Goal: Task Accomplishment & Management: Complete application form

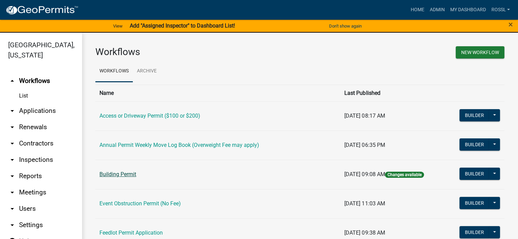
click at [112, 172] on link "Building Permit" at bounding box center [117, 174] width 37 height 6
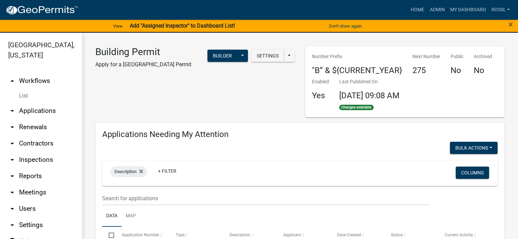
select select "2: 50"
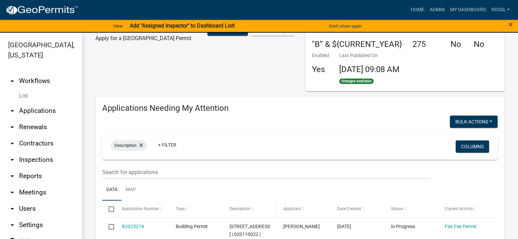
scroll to position [68, 0]
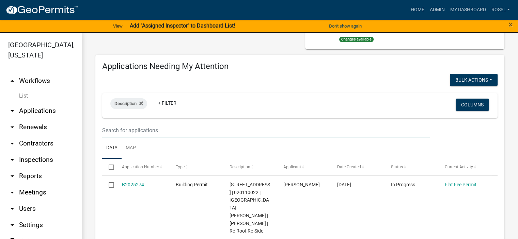
click at [120, 133] on input "text" at bounding box center [265, 131] width 327 height 14
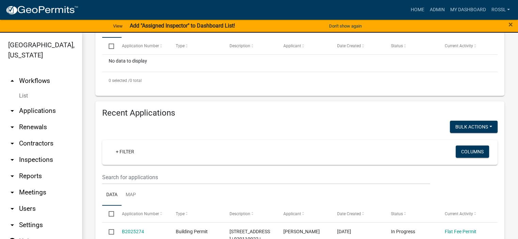
scroll to position [238, 0]
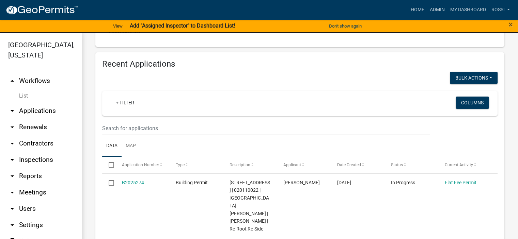
type input "2522 richway"
click at [121, 132] on input "text" at bounding box center [265, 128] width 327 height 14
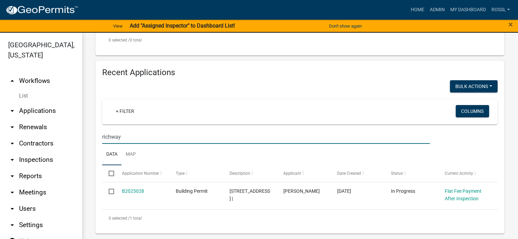
scroll to position [8, 0]
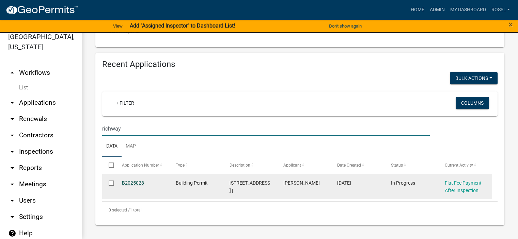
type input "richway"
click at [133, 182] on link "B2025028" at bounding box center [133, 182] width 22 height 5
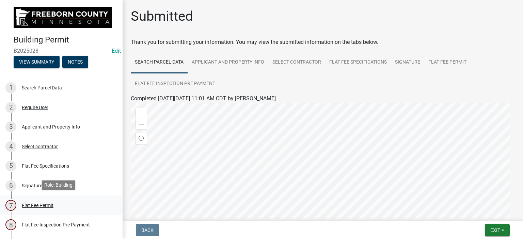
click at [34, 203] on div "Flat Fee Permit" at bounding box center [38, 205] width 32 height 5
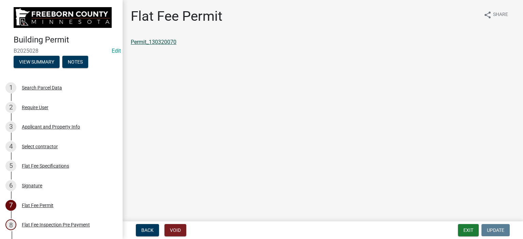
click at [169, 41] on link "Permit_130320070" at bounding box center [154, 42] width 46 height 6
click at [475, 227] on button "Exit" at bounding box center [468, 230] width 21 height 12
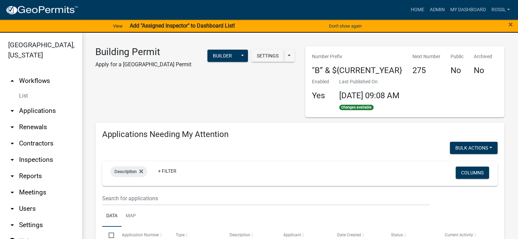
select select "2: 50"
click at [410, 8] on link "Home" at bounding box center [416, 9] width 19 height 13
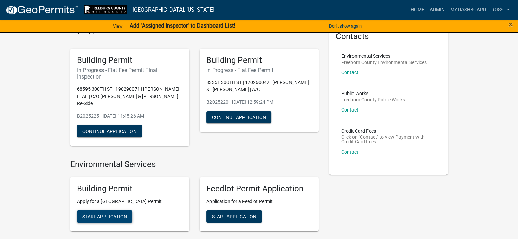
scroll to position [102, 0]
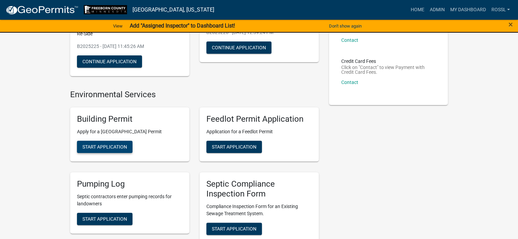
click at [117, 145] on span "Start Application" at bounding box center [104, 146] width 45 height 5
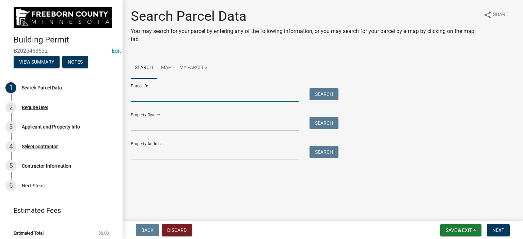
click at [154, 98] on input "Parcel ID:" at bounding box center [215, 95] width 168 height 14
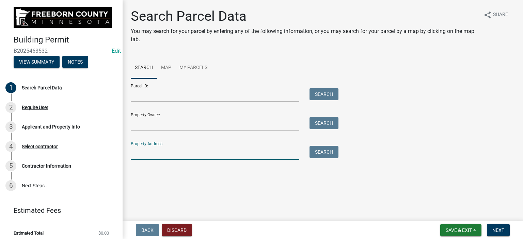
click at [150, 152] on input "Property Address:" at bounding box center [215, 153] width 168 height 14
click at [313, 153] on button "Search" at bounding box center [323, 152] width 29 height 12
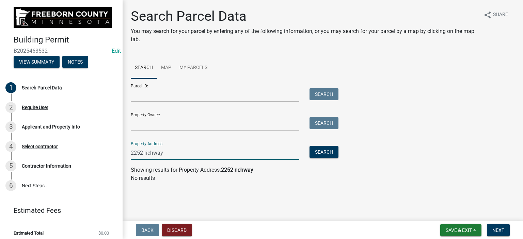
click at [141, 152] on input "2252 richway" at bounding box center [215, 153] width 168 height 14
type input "2522 richway"
click at [327, 150] on button "Search" at bounding box center [323, 152] width 29 height 12
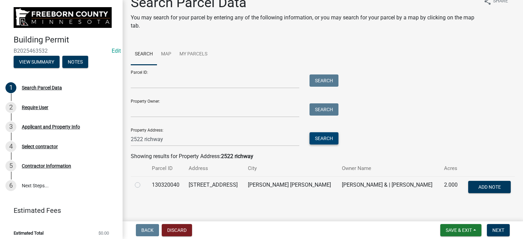
scroll to position [20, 0]
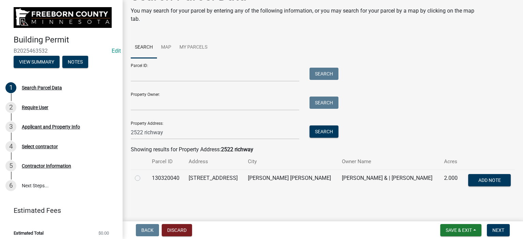
click at [143, 174] on label at bounding box center [143, 174] width 0 height 0
click at [143, 178] on input "radio" at bounding box center [145, 176] width 4 height 4
radio input "true"
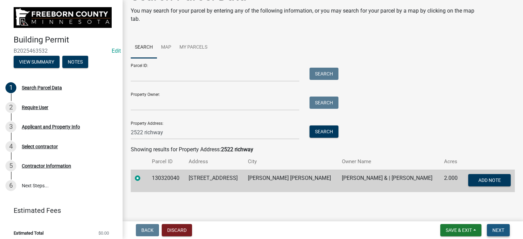
click at [507, 230] on button "Next" at bounding box center [498, 230] width 23 height 12
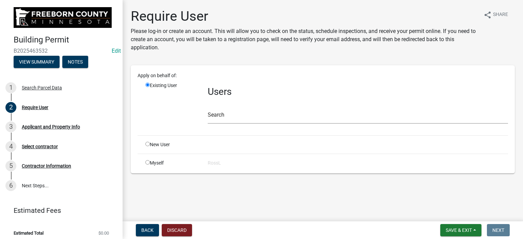
click at [146, 143] on input "radio" at bounding box center [147, 144] width 4 height 4
radio input "true"
radio input "false"
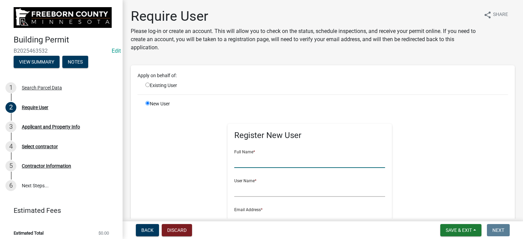
click at [234, 165] on input "text" at bounding box center [309, 161] width 151 height 14
type input "[PERSON_NAME]"
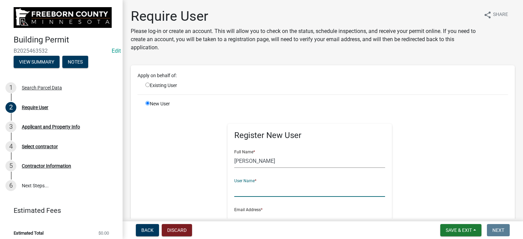
click at [240, 190] on input "text" at bounding box center [309, 190] width 151 height 14
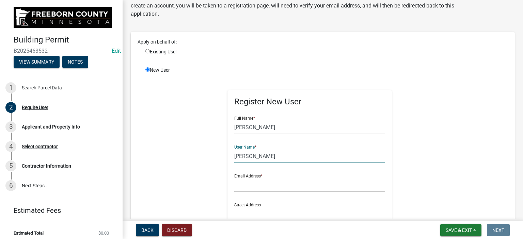
scroll to position [136, 0]
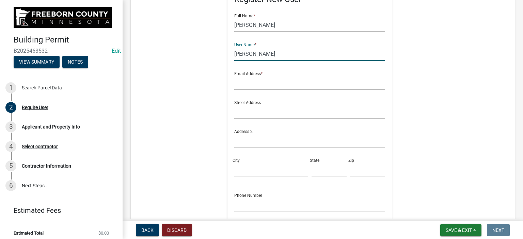
type input "[PERSON_NAME]"
click at [241, 82] on input "text" at bounding box center [309, 83] width 151 height 14
type input "[PERSON_NAME][EMAIL_ADDRESS][PERSON_NAME][DOMAIN_NAME][PERSON_NAME]"
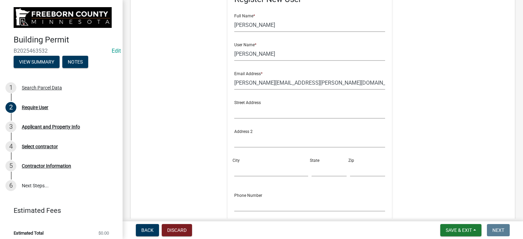
click at [480, 193] on div "New User Register New User Full Name * [PERSON_NAME] User Name * [PERSON_NAME] …" at bounding box center [326, 120] width 373 height 313
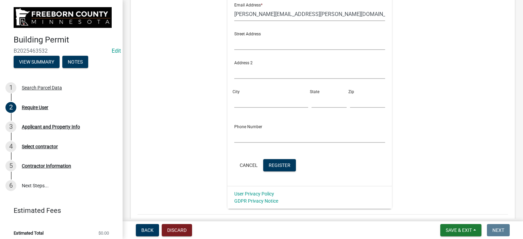
scroll to position [246, 0]
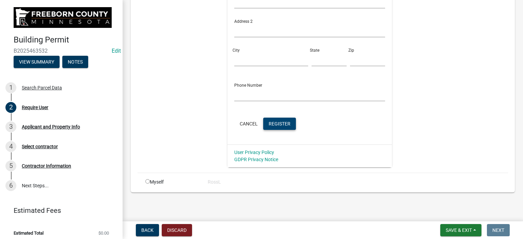
click at [272, 126] on span "Register" at bounding box center [279, 123] width 22 height 5
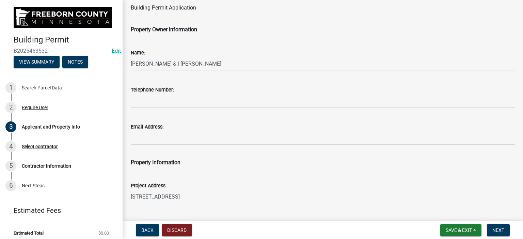
scroll to position [34, 0]
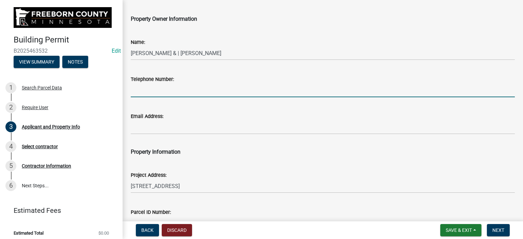
click at [139, 91] on input "Telephone Number:" at bounding box center [323, 90] width 384 height 14
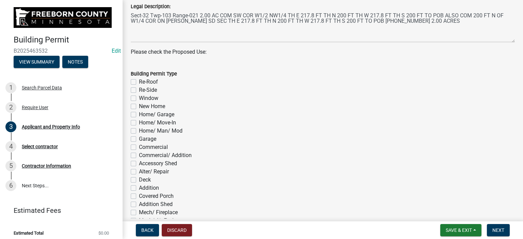
scroll to position [306, 0]
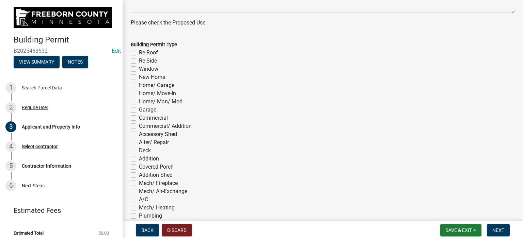
type input "402-0869"
click at [139, 100] on label "Home/ Man/ Mod" at bounding box center [161, 102] width 44 height 8
click at [139, 100] on input "Home/ Man/ Mod" at bounding box center [141, 100] width 4 height 4
checkbox input "true"
checkbox input "false"
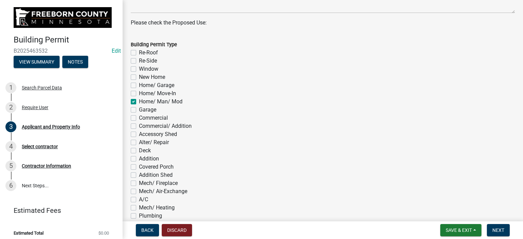
checkbox input "false"
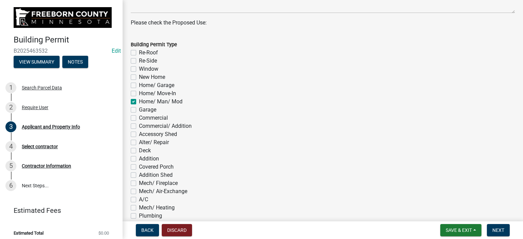
checkbox input "true"
checkbox input "false"
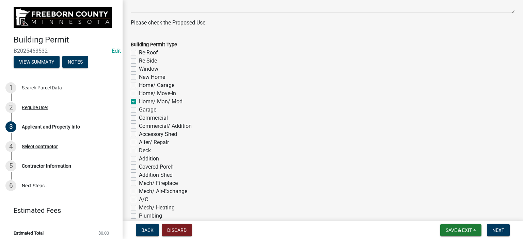
checkbox input "false"
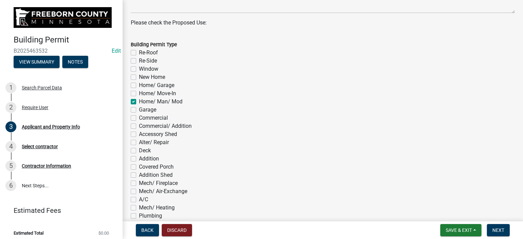
checkbox input "false"
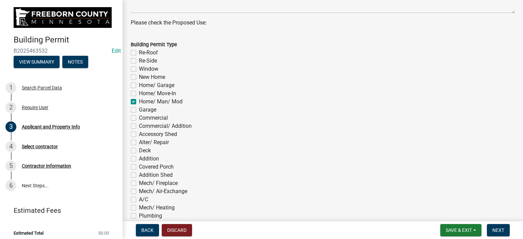
checkbox input "false"
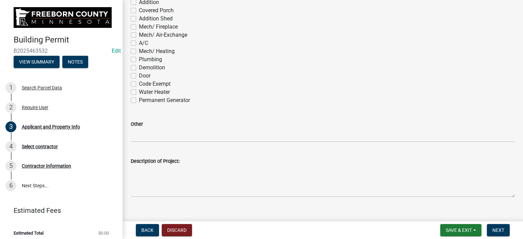
scroll to position [473, 0]
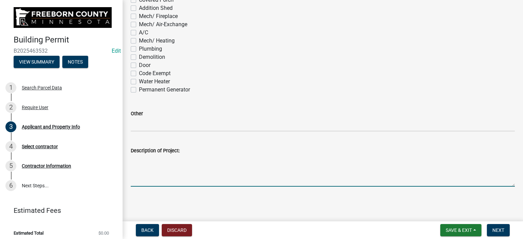
click at [145, 175] on textarea "Description of Project:" at bounding box center [323, 171] width 384 height 32
click at [183, 161] on textarea "Permit for foundation for manufactured home" at bounding box center [323, 171] width 384 height 32
click at [155, 158] on textarea "Permit for foundation for manufactured home" at bounding box center [323, 171] width 384 height 32
click at [257, 161] on textarea "Permit for pier foundation for manufactured home" at bounding box center [323, 171] width 384 height 32
click at [201, 159] on textarea "Permit for pier foundation for manufactured home 28x56" at bounding box center [323, 171] width 384 height 32
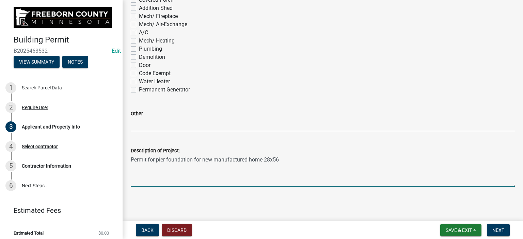
click at [282, 159] on textarea "Permit for pier foundation for new manufactured home 28x56" at bounding box center [323, 171] width 384 height 32
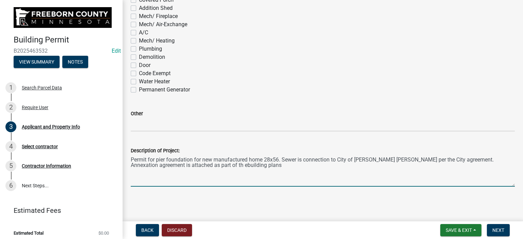
click at [184, 165] on textarea "Permit for pier foundation for new manufactured home 28x56. Sewer is connection…" at bounding box center [323, 171] width 384 height 32
click at [186, 164] on textarea "Permit for pier foundation for new manufactured home 28x56. Sewer is connection…" at bounding box center [323, 171] width 384 height 32
click at [222, 167] on textarea "Permit for pier foundation for new manufactured home 28x56. Sewer is connection…" at bounding box center [323, 171] width 384 height 32
type textarea "Permit for pier foundation for new manufactured home 28x56. Sewer is connection…"
click at [497, 228] on span "Next" at bounding box center [498, 230] width 12 height 5
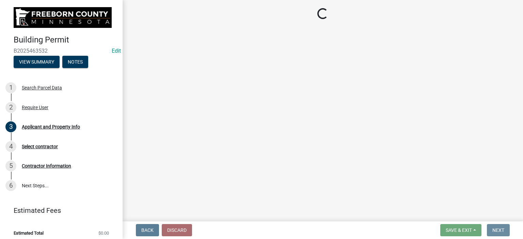
scroll to position [0, 0]
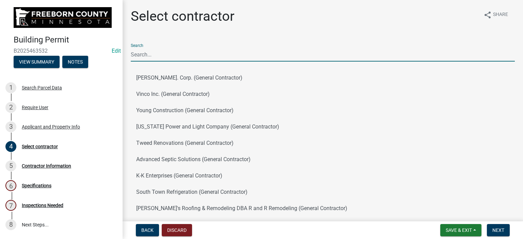
click at [161, 55] on input "Search" at bounding box center [323, 55] width 384 height 14
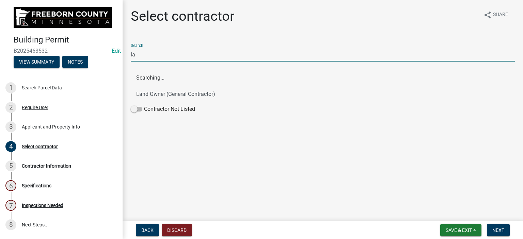
type input "l"
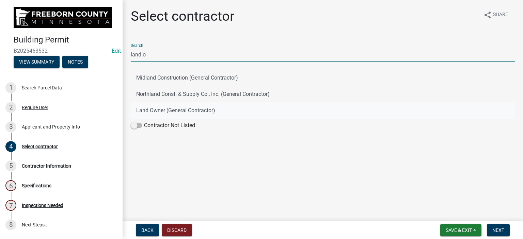
type input "land o"
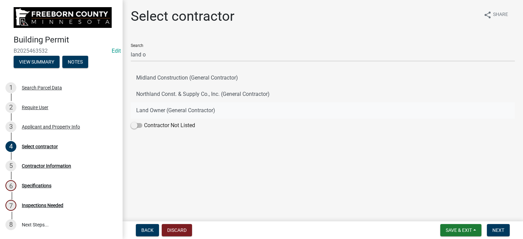
click at [164, 111] on button "Land Owner (General Contractor)" at bounding box center [323, 110] width 384 height 16
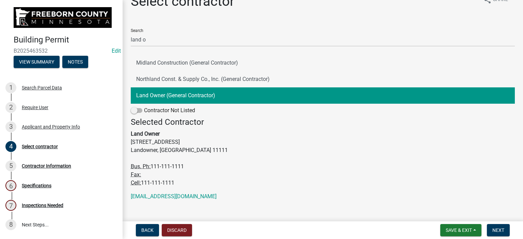
scroll to position [23, 0]
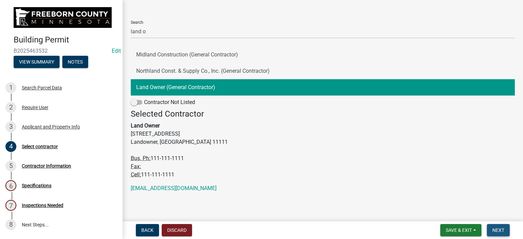
click at [502, 232] on span "Next" at bounding box center [498, 230] width 12 height 5
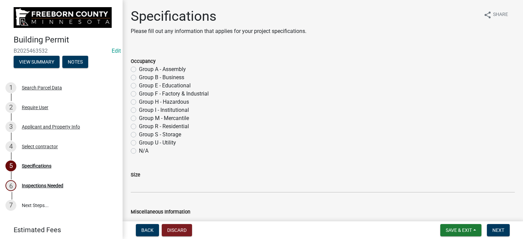
click at [139, 126] on label "Group R - Residential" at bounding box center [164, 127] width 50 height 8
click at [139, 126] on input "Group R - Residential" at bounding box center [141, 125] width 4 height 4
radio input "true"
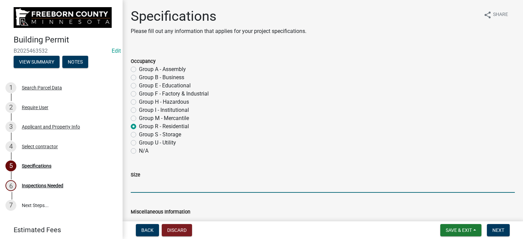
click at [137, 186] on input "Size" at bounding box center [323, 186] width 384 height 14
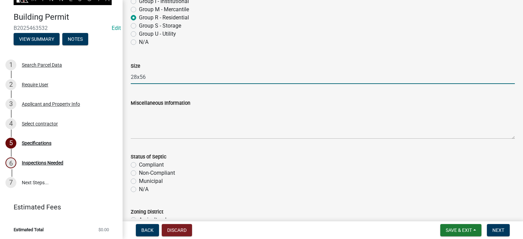
scroll to position [136, 0]
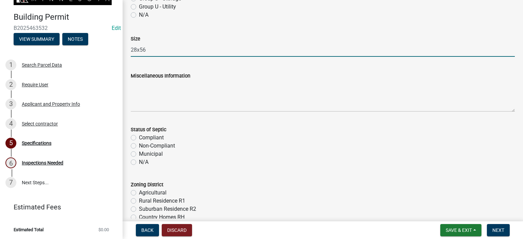
type input "28x56"
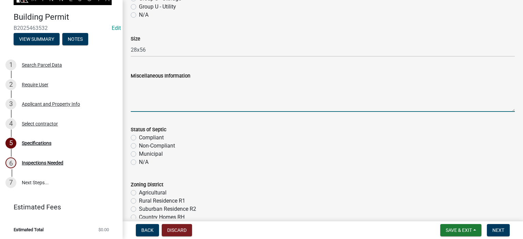
click at [135, 103] on textarea "Miscellaneous Information" at bounding box center [323, 96] width 384 height 32
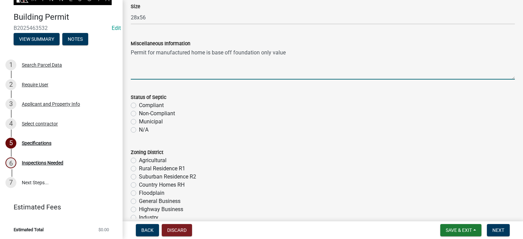
scroll to position [204, 0]
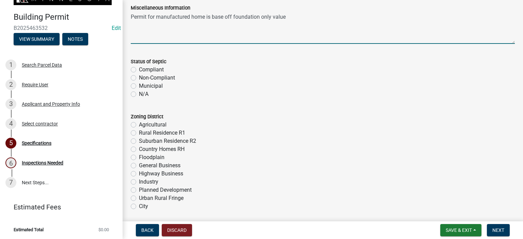
type textarea "Permit for manufactured home is base off foundation only value"
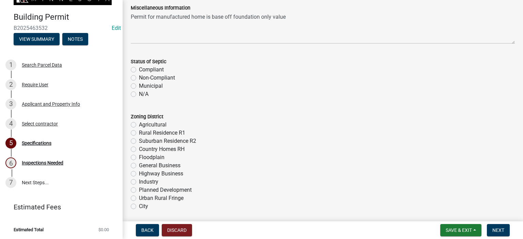
click at [139, 86] on label "Municipal" at bounding box center [151, 86] width 24 height 8
click at [139, 86] on input "Municipal" at bounding box center [141, 84] width 4 height 4
radio input "true"
click at [139, 125] on label "Agricultural" at bounding box center [153, 125] width 28 height 8
click at [139, 125] on input "Agricultural" at bounding box center [141, 123] width 4 height 4
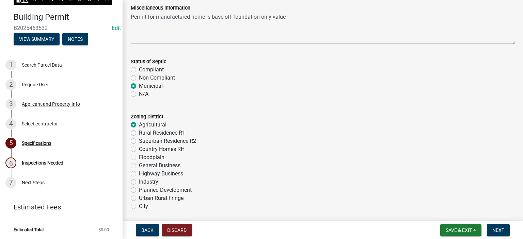
radio input "true"
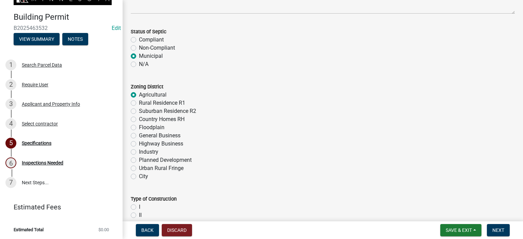
scroll to position [272, 0]
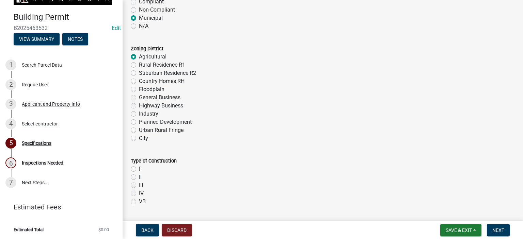
click at [139, 200] on label "VB" at bounding box center [142, 202] width 7 height 8
click at [139, 200] on input "VB" at bounding box center [141, 200] width 4 height 4
radio input "true"
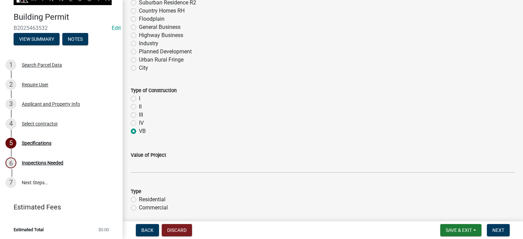
scroll to position [408, 0]
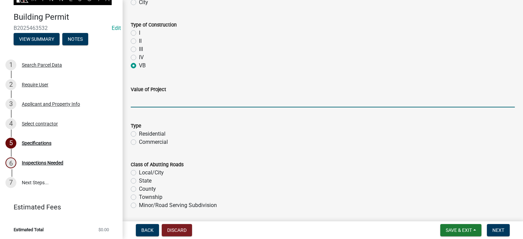
click at [134, 101] on input "text" at bounding box center [323, 101] width 384 height 14
type input "20242.88"
click at [139, 133] on label "Residential" at bounding box center [152, 134] width 27 height 8
click at [139, 133] on input "Residential" at bounding box center [141, 132] width 4 height 4
radio input "true"
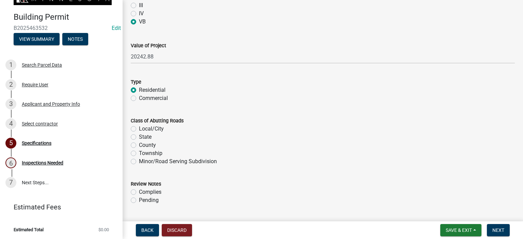
scroll to position [476, 0]
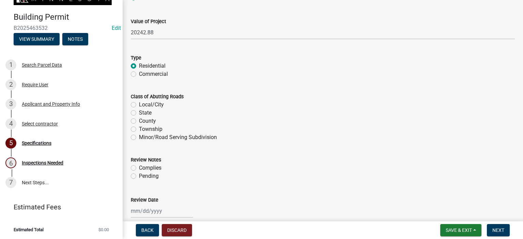
click at [139, 123] on label "County" at bounding box center [147, 121] width 17 height 8
click at [139, 121] on input "County" at bounding box center [141, 119] width 4 height 4
radio input "true"
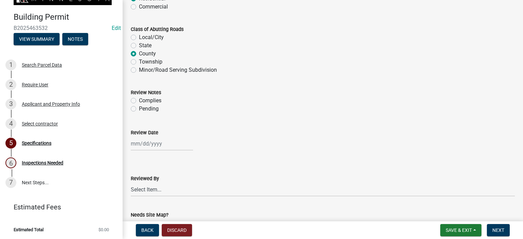
scroll to position [544, 0]
click at [139, 100] on label "Complies" at bounding box center [150, 100] width 22 height 8
click at [139, 100] on input "Complies" at bounding box center [141, 98] width 4 height 4
radio input "true"
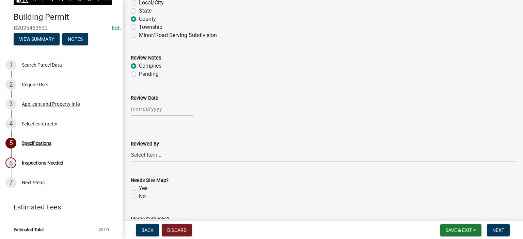
select select "8"
select select "2025"
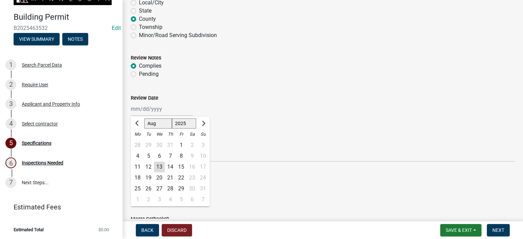
click at [141, 111] on div "[PERSON_NAME] Feb Mar Apr [PERSON_NAME][DATE] Oct Nov [DATE] 1526 1527 1528 152…" at bounding box center [162, 109] width 62 height 14
click at [161, 167] on div "13" at bounding box center [159, 167] width 11 height 11
type input "[DATE]"
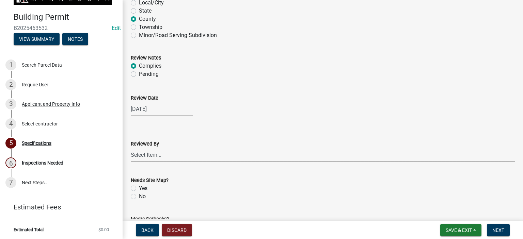
click at [154, 152] on select "Select Item... [PERSON_NAME] [PERSON_NAME] [PERSON_NAME] [PERSON_NAME] [PERSON_…" at bounding box center [323, 155] width 384 height 14
click at [131, 148] on select "Select Item... [PERSON_NAME] [PERSON_NAME] [PERSON_NAME] [PERSON_NAME] [PERSON_…" at bounding box center [323, 155] width 384 height 14
select select "cf5e982a-8fde-449d-bcd8-be8cdfb99374"
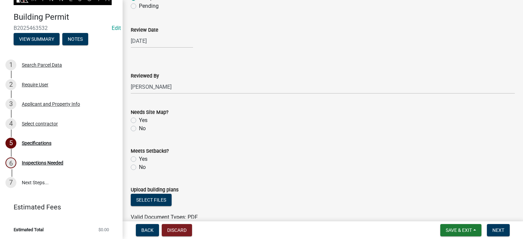
click at [139, 129] on label "No" at bounding box center [142, 129] width 7 height 8
click at [139, 129] on input "No" at bounding box center [141, 127] width 4 height 4
radio input "true"
click at [139, 159] on label "Yes" at bounding box center [143, 159] width 9 height 8
click at [139, 159] on input "Yes" at bounding box center [141, 157] width 4 height 4
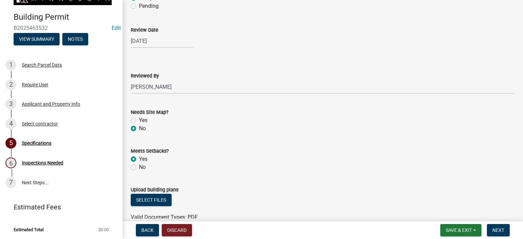
radio input "true"
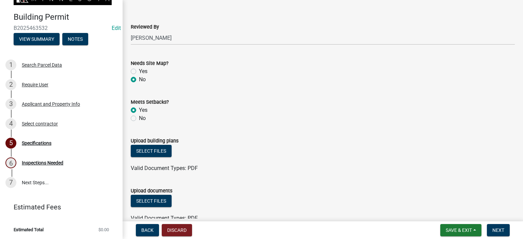
scroll to position [593, 0]
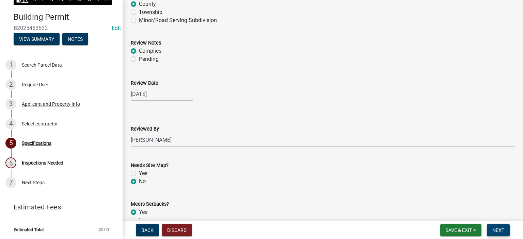
click at [499, 233] on button "Next" at bounding box center [498, 230] width 23 height 12
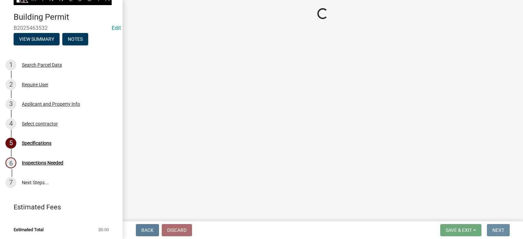
scroll to position [0, 0]
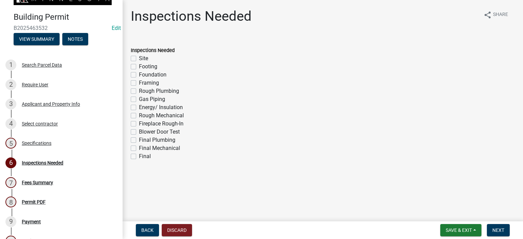
click at [139, 67] on label "Footing" at bounding box center [148, 67] width 18 height 8
click at [139, 67] on input "Footing" at bounding box center [141, 65] width 4 height 4
checkbox input "true"
checkbox input "false"
checkbox input "true"
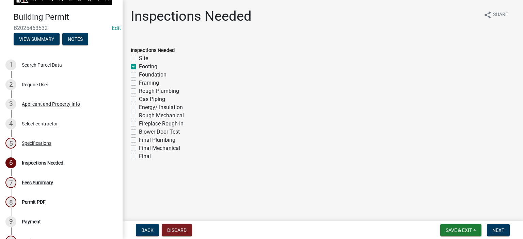
checkbox input "false"
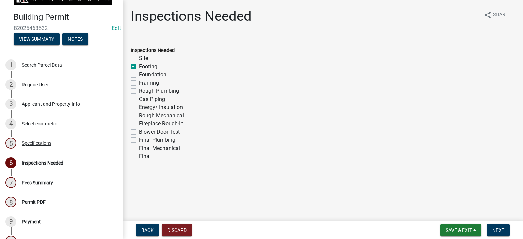
checkbox input "false"
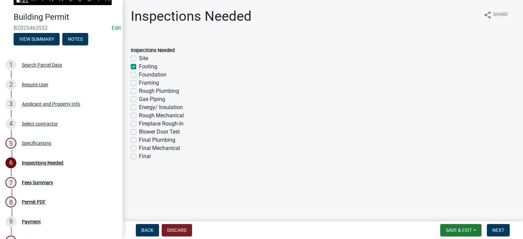
checkbox input "false"
click at [139, 65] on label "Footing" at bounding box center [148, 67] width 18 height 8
click at [139, 65] on input "Footing" at bounding box center [141, 65] width 4 height 4
checkbox input "false"
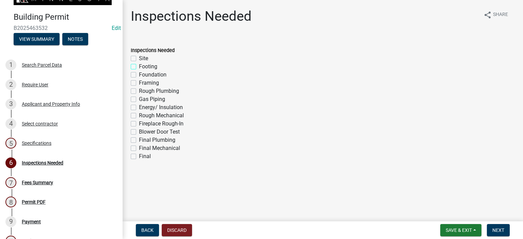
checkbox input "false"
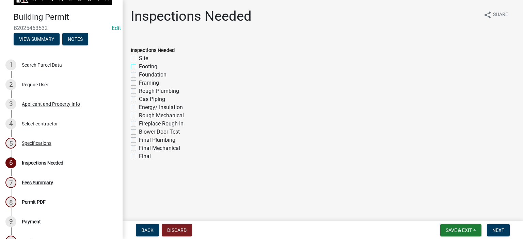
checkbox input "false"
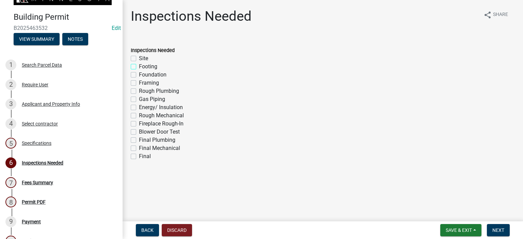
checkbox input "false"
click at [139, 73] on label "Foundation" at bounding box center [153, 75] width 28 height 8
click at [139, 73] on input "Foundation" at bounding box center [141, 73] width 4 height 4
checkbox input "true"
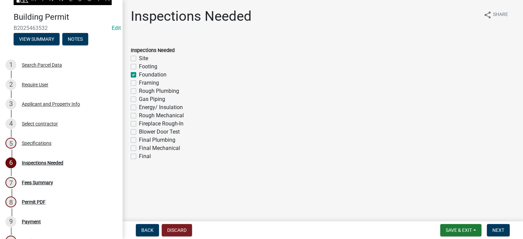
checkbox input "false"
checkbox input "true"
checkbox input "false"
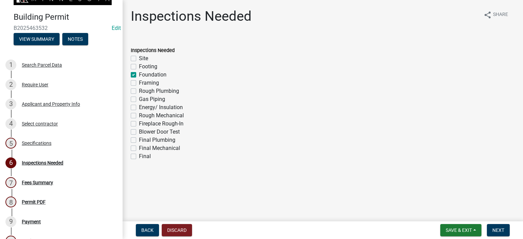
checkbox input "false"
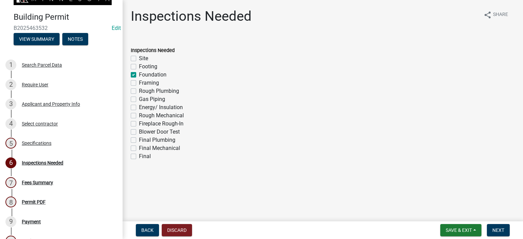
checkbox input "false"
click at [139, 91] on label "Rough Plumbing" at bounding box center [159, 91] width 40 height 8
click at [139, 91] on input "Rough Plumbing" at bounding box center [141, 89] width 4 height 4
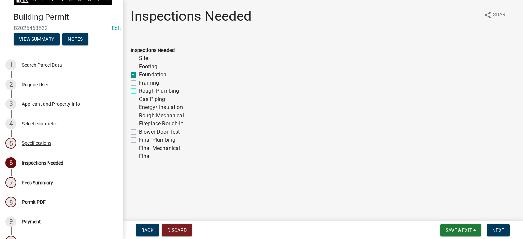
checkbox input "true"
checkbox input "false"
checkbox input "true"
checkbox input "false"
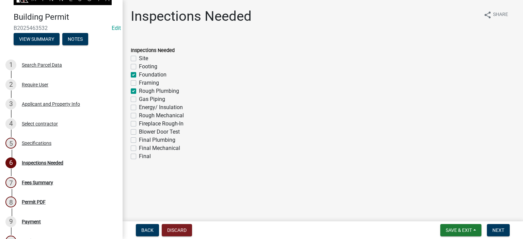
checkbox input "true"
checkbox input "false"
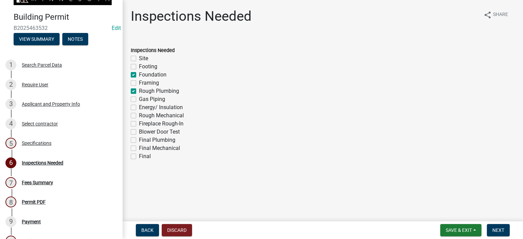
checkbox input "false"
click at [139, 154] on label "Final" at bounding box center [145, 156] width 12 height 8
click at [139, 154] on input "Final" at bounding box center [141, 154] width 4 height 4
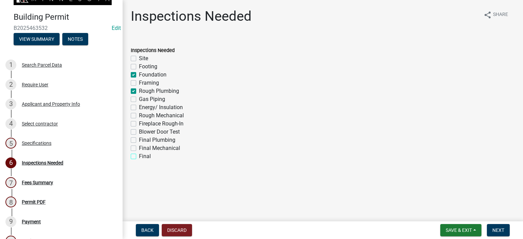
checkbox input "true"
checkbox input "false"
checkbox input "true"
checkbox input "false"
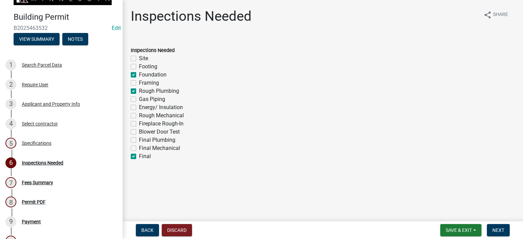
checkbox input "true"
checkbox input "false"
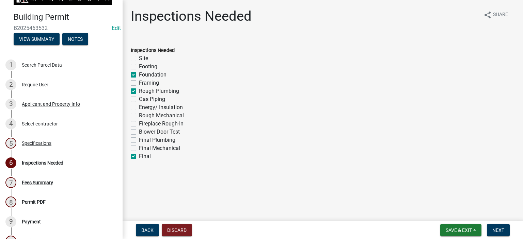
checkbox input "false"
checkbox input "true"
click at [503, 230] on span "Next" at bounding box center [498, 230] width 12 height 5
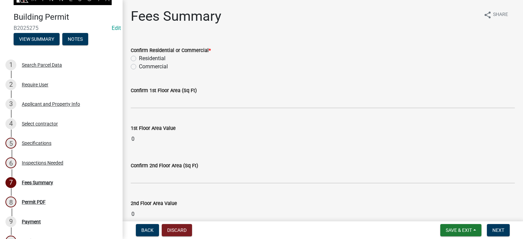
click at [139, 57] on label "Residential" at bounding box center [152, 58] width 27 height 8
click at [139, 57] on input "Residential" at bounding box center [141, 56] width 4 height 4
radio input "true"
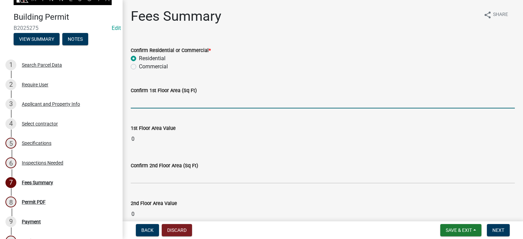
click at [144, 106] on input "text" at bounding box center [323, 102] width 384 height 14
type input "2"
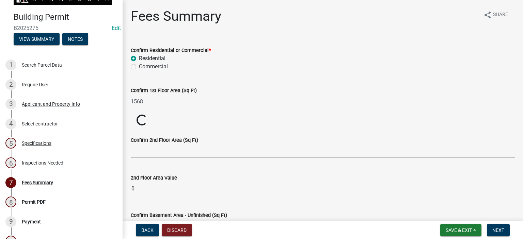
click at [163, 114] on wm-data-entity-input "Confirm 1st Floor Area (Sq Ft) 1568" at bounding box center [323, 96] width 384 height 38
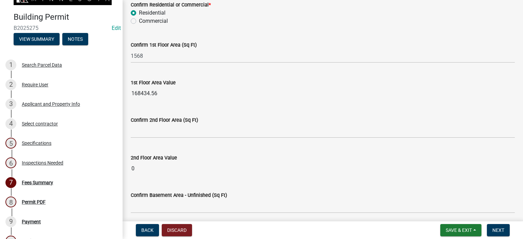
scroll to position [34, 0]
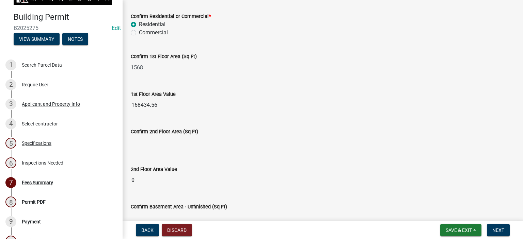
click at [159, 106] on input "168434.56" at bounding box center [323, 105] width 384 height 14
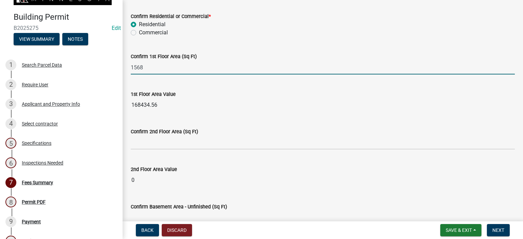
click at [148, 65] on input "1568" at bounding box center [323, 68] width 384 height 14
type input "1"
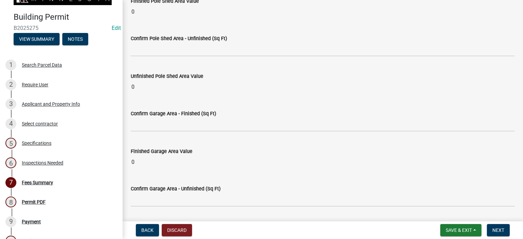
scroll to position [783, 0]
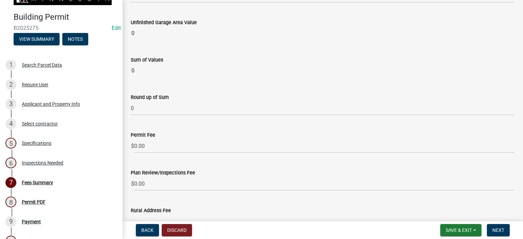
click at [148, 72] on input "0" at bounding box center [323, 71] width 384 height 14
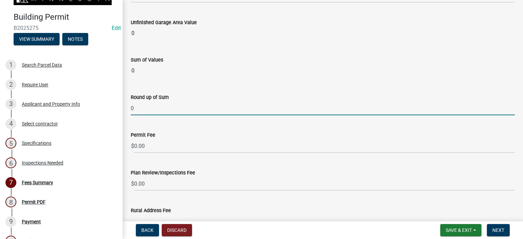
click at [140, 104] on input "0" at bounding box center [323, 108] width 384 height 14
click at [134, 104] on input "021000" at bounding box center [323, 108] width 384 height 14
click at [146, 106] on input "21000" at bounding box center [323, 108] width 384 height 14
type input "21000.00"
click at [153, 118] on wm-data-entity-input "Round up of Sum 21000.00" at bounding box center [323, 103] width 384 height 38
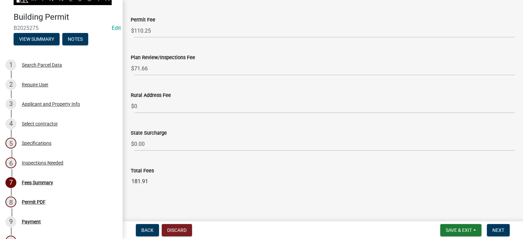
scroll to position [898, 0]
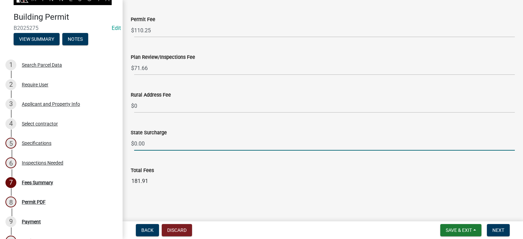
click at [144, 143] on input "0.00" at bounding box center [324, 144] width 380 height 14
type input "0"
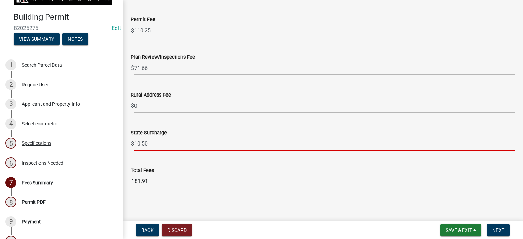
type input "10.50"
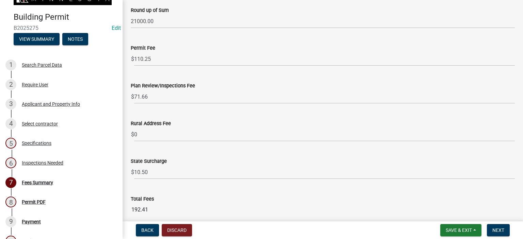
scroll to position [898, 0]
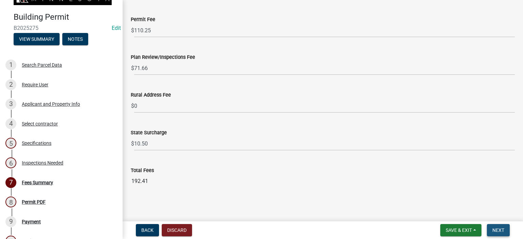
click at [496, 232] on span "Next" at bounding box center [498, 230] width 12 height 5
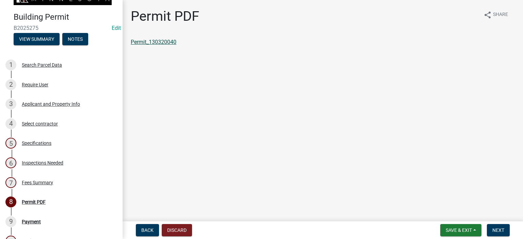
click at [167, 45] on link "Permit_130320040" at bounding box center [154, 42] width 46 height 6
click at [58, 102] on div "Applicant and Property Info" at bounding box center [51, 104] width 58 height 5
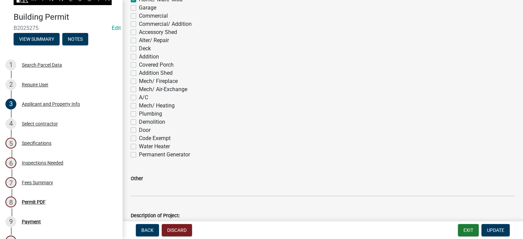
scroll to position [442, 0]
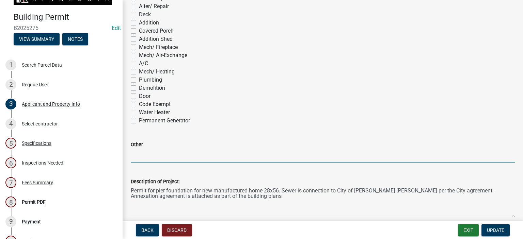
click at [142, 153] on input "Other" at bounding box center [323, 156] width 384 height 14
type input "Homes of Harmony"
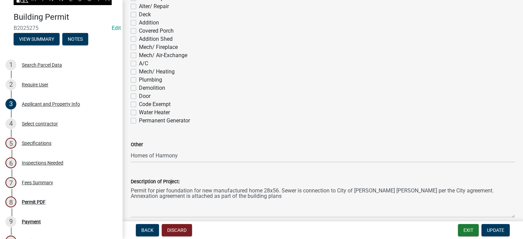
click at [253, 178] on div "Description of Project:" at bounding box center [323, 182] width 384 height 8
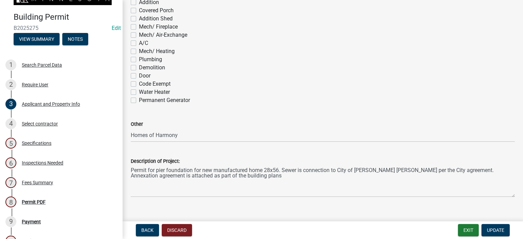
scroll to position [473, 0]
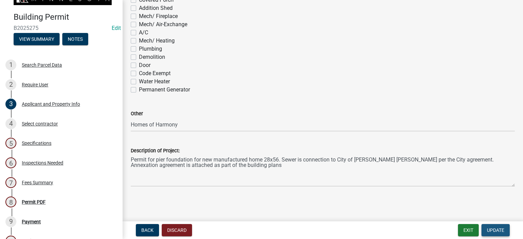
click at [487, 232] on span "Update" at bounding box center [495, 230] width 17 height 5
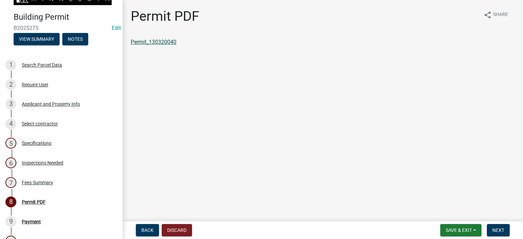
click at [171, 42] on link "Permit_130320040" at bounding box center [154, 42] width 46 height 6
click at [36, 123] on div "Select contractor" at bounding box center [40, 123] width 36 height 5
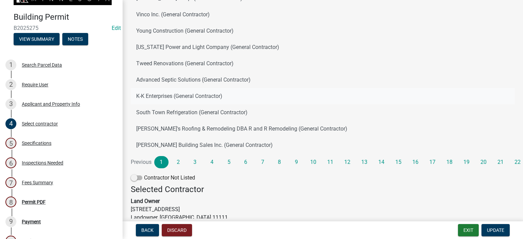
scroll to position [136, 0]
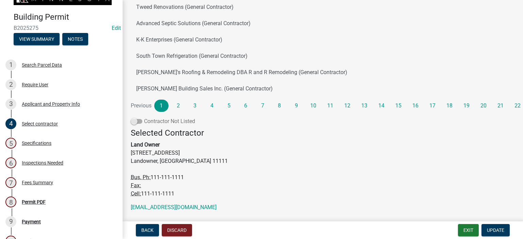
click at [137, 121] on span at bounding box center [137, 121] width 12 height 5
click at [144, 117] on input "Contractor Not Listed" at bounding box center [144, 117] width 0 height 0
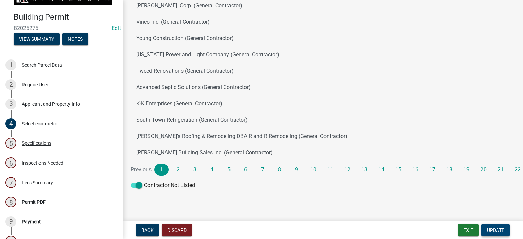
click at [496, 229] on span "Update" at bounding box center [495, 230] width 17 height 5
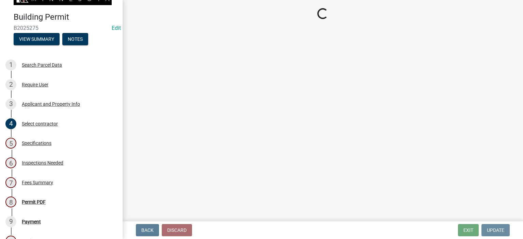
scroll to position [0, 0]
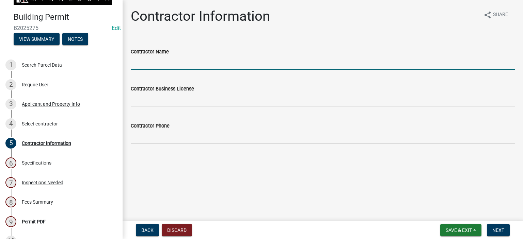
click at [148, 64] on input "Contractor Name" at bounding box center [323, 63] width 384 height 14
type input "Home Owner"
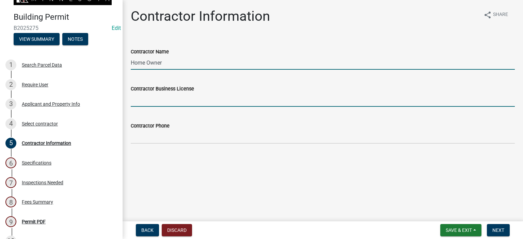
click at [144, 102] on input "Contractor Business License" at bounding box center [323, 100] width 384 height 14
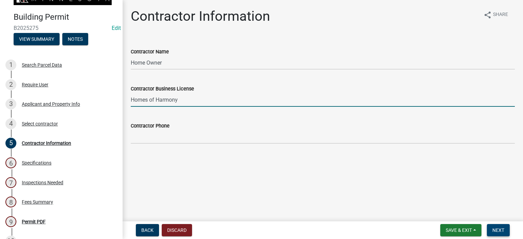
type input "Homes of Harmony"
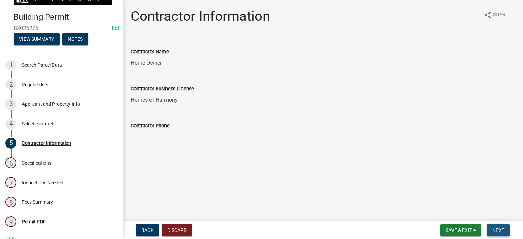
click at [490, 229] on button "Next" at bounding box center [498, 230] width 23 height 12
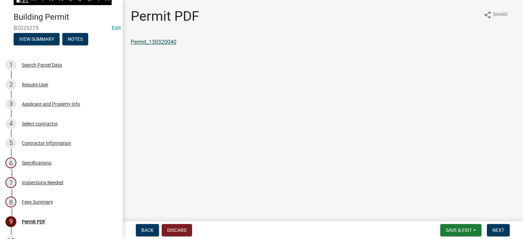
click at [168, 42] on link "Permit_130320040" at bounding box center [154, 42] width 46 height 6
click at [39, 141] on div "Contractor Information" at bounding box center [46, 143] width 49 height 5
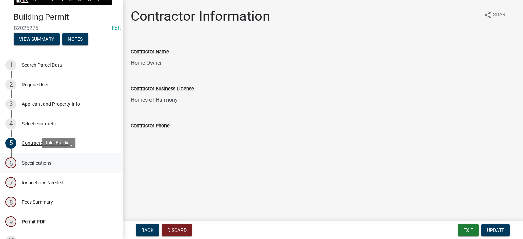
click at [51, 162] on div "Specifications" at bounding box center [37, 163] width 30 height 5
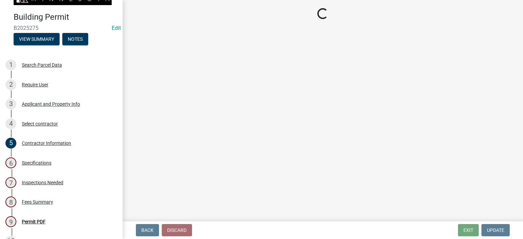
select select "cf5e982a-8fde-449d-bcd8-be8cdfb99374"
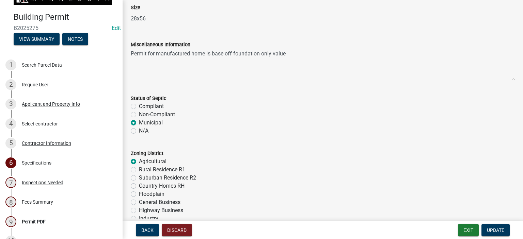
scroll to position [170, 0]
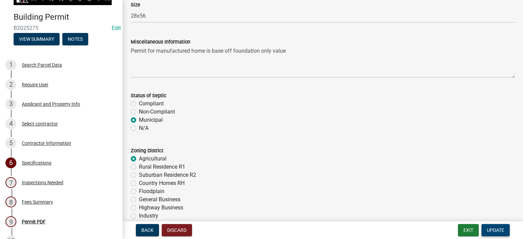
click at [494, 231] on span "Update" at bounding box center [495, 230] width 17 height 5
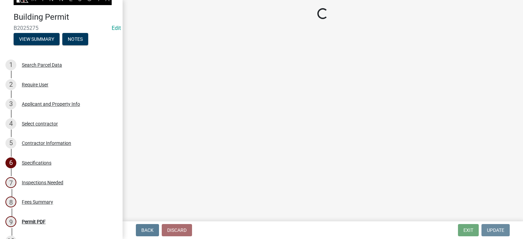
scroll to position [0, 0]
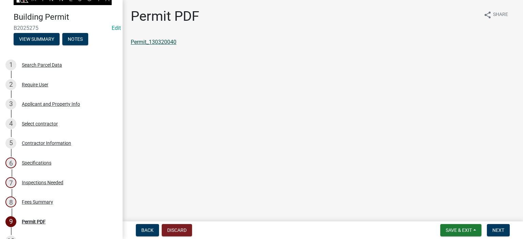
click at [154, 43] on link "Permit_130320040" at bounding box center [154, 42] width 46 height 6
